Goal: Transaction & Acquisition: Purchase product/service

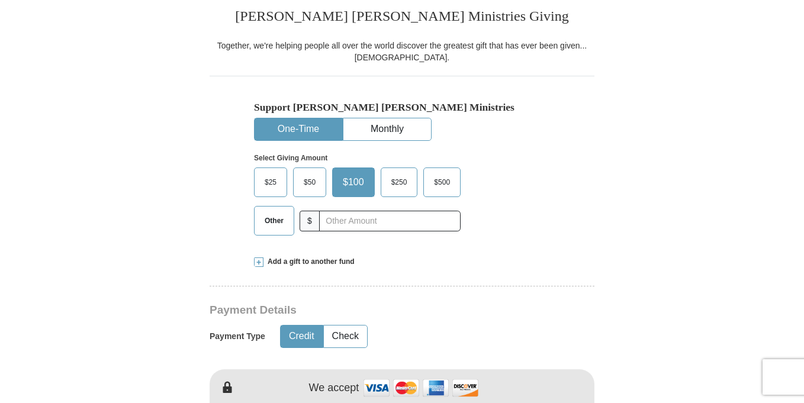
scroll to position [308, 0]
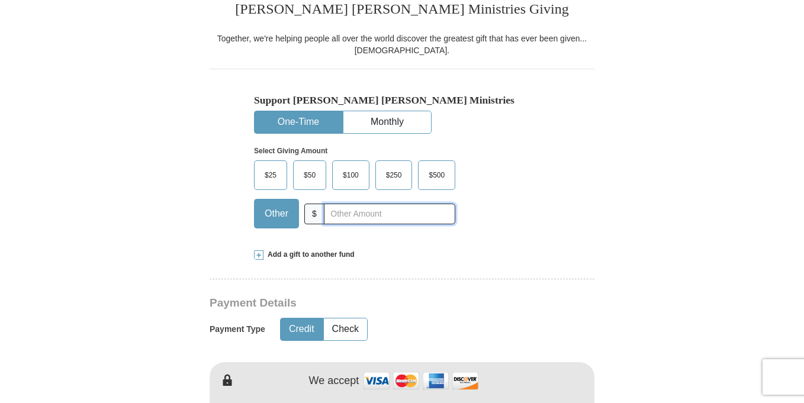
click at [356, 215] on input "text" at bounding box center [389, 214] width 131 height 21
type input "452.00"
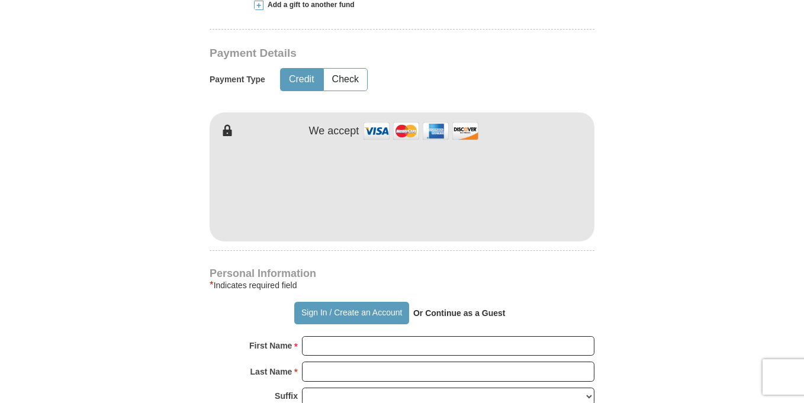
scroll to position [562, 0]
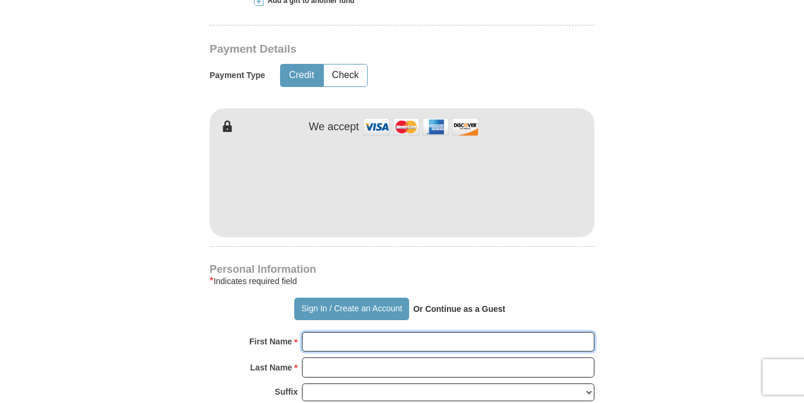
click at [345, 337] on input "First Name *" at bounding box center [448, 342] width 292 height 20
type input "[PERSON_NAME]"
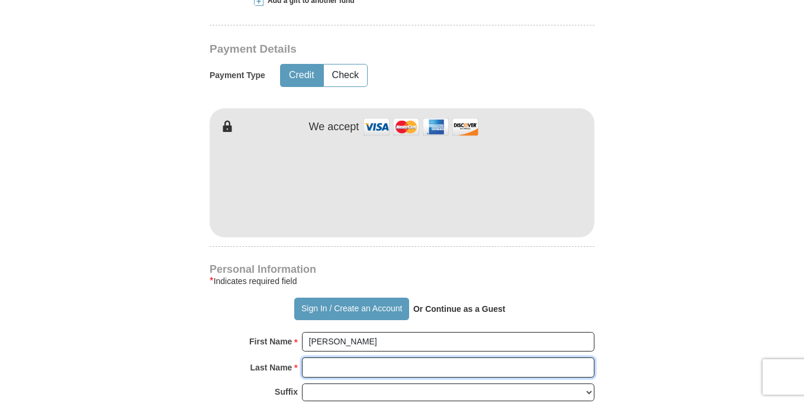
click at [320, 366] on input "Last Name *" at bounding box center [448, 368] width 292 height 20
type input "[PERSON_NAME]"
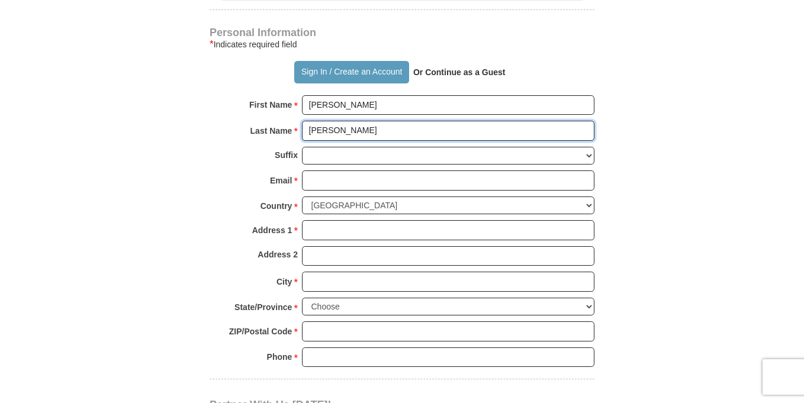
scroll to position [822, 0]
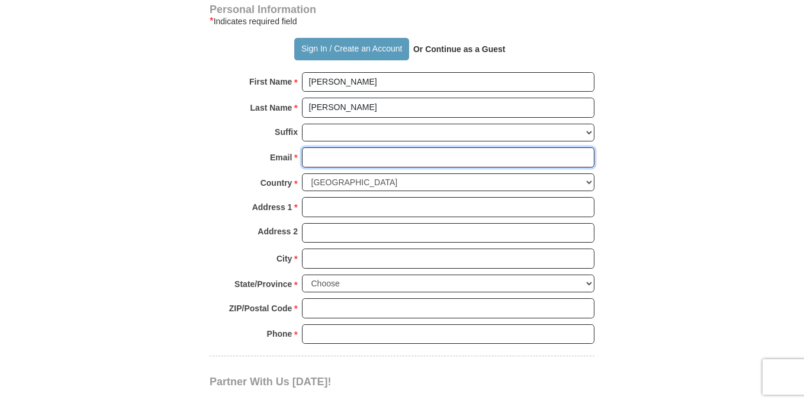
click at [350, 164] on input "Email *" at bounding box center [448, 157] width 292 height 20
type input "[EMAIL_ADDRESS][DOMAIN_NAME]"
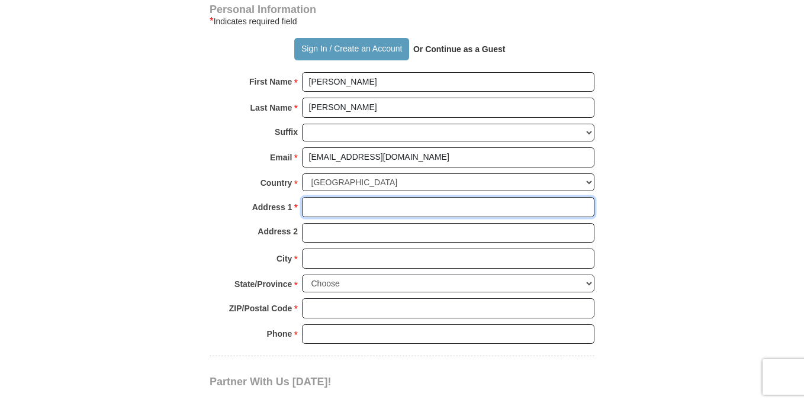
type input "[STREET_ADDRESS]"
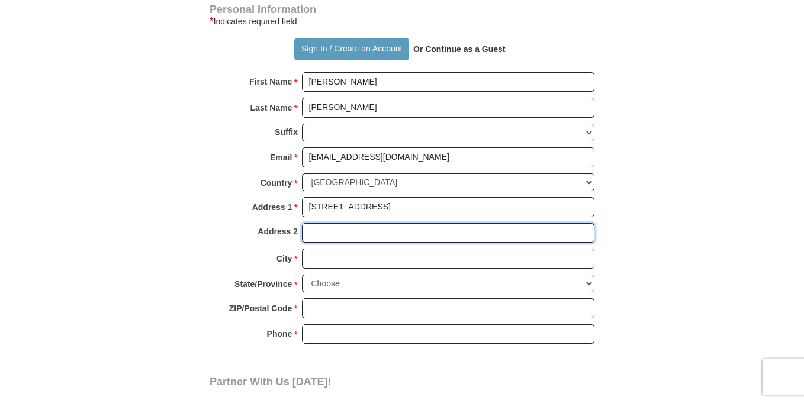
type input "[STREET_ADDRESS]"
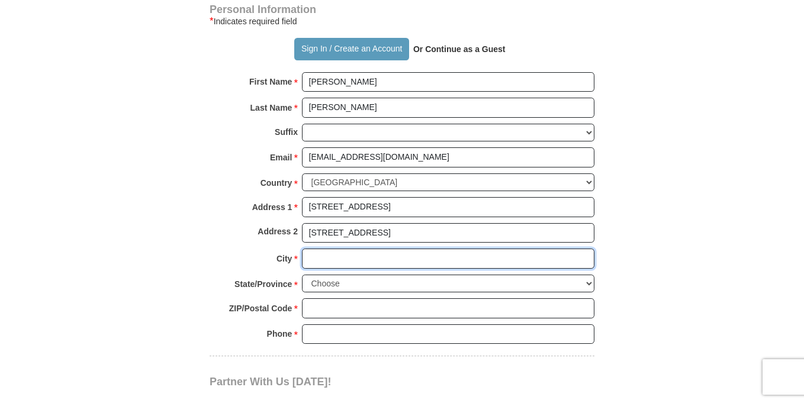
type input "Woodbridge"
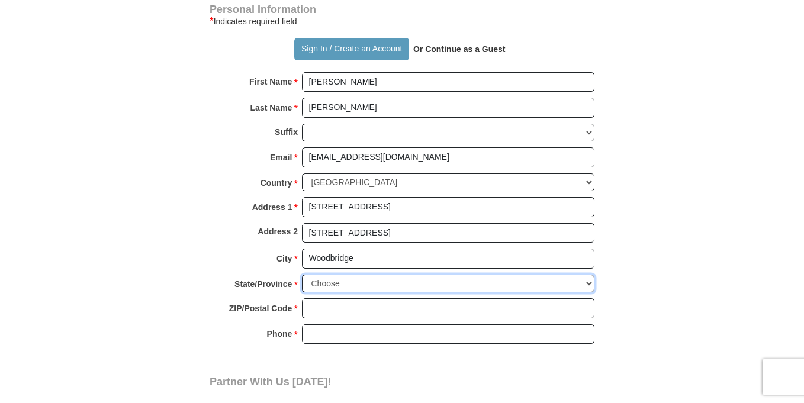
select select "VA"
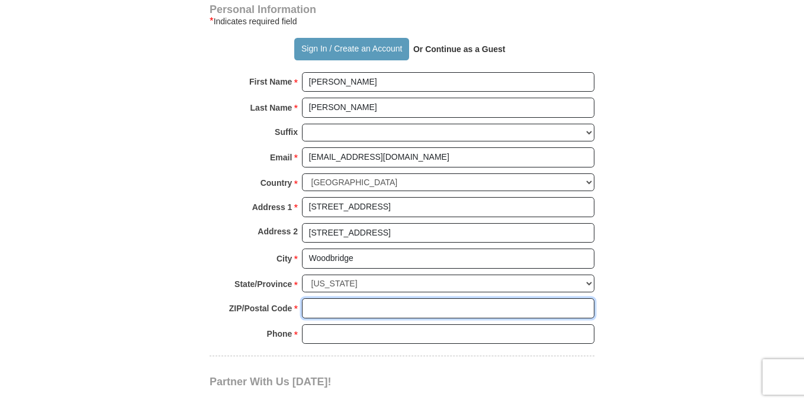
type input "22193"
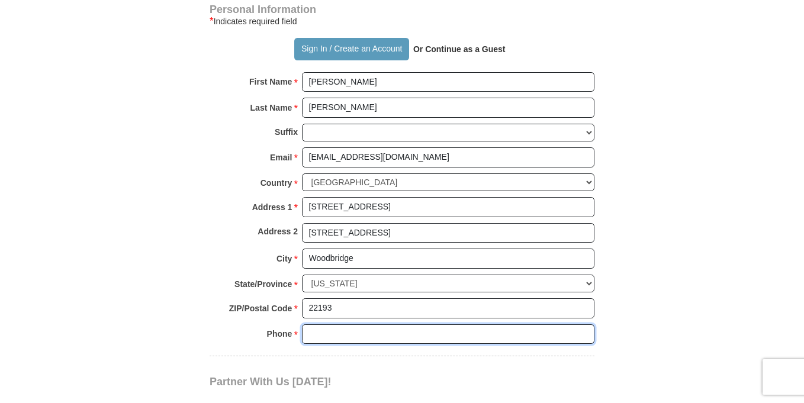
type input "7035878570"
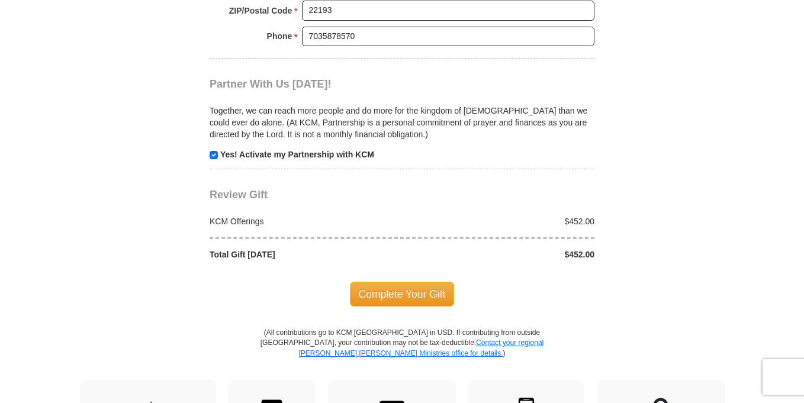
scroll to position [1130, 0]
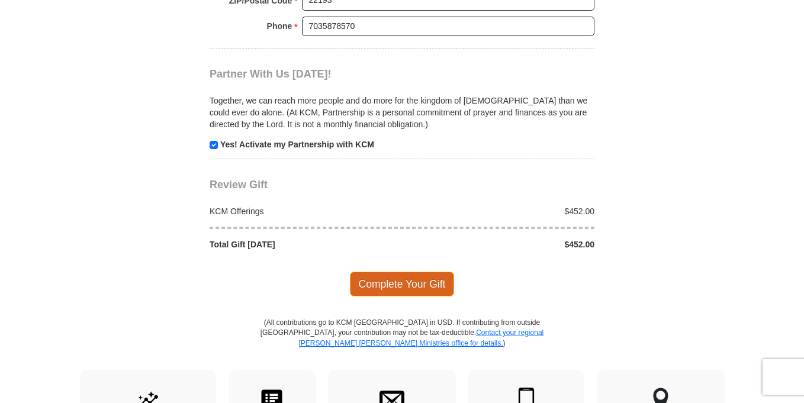
click at [404, 282] on span "Complete Your Gift" at bounding box center [402, 284] width 105 height 25
